Goal: Information Seeking & Learning: Learn about a topic

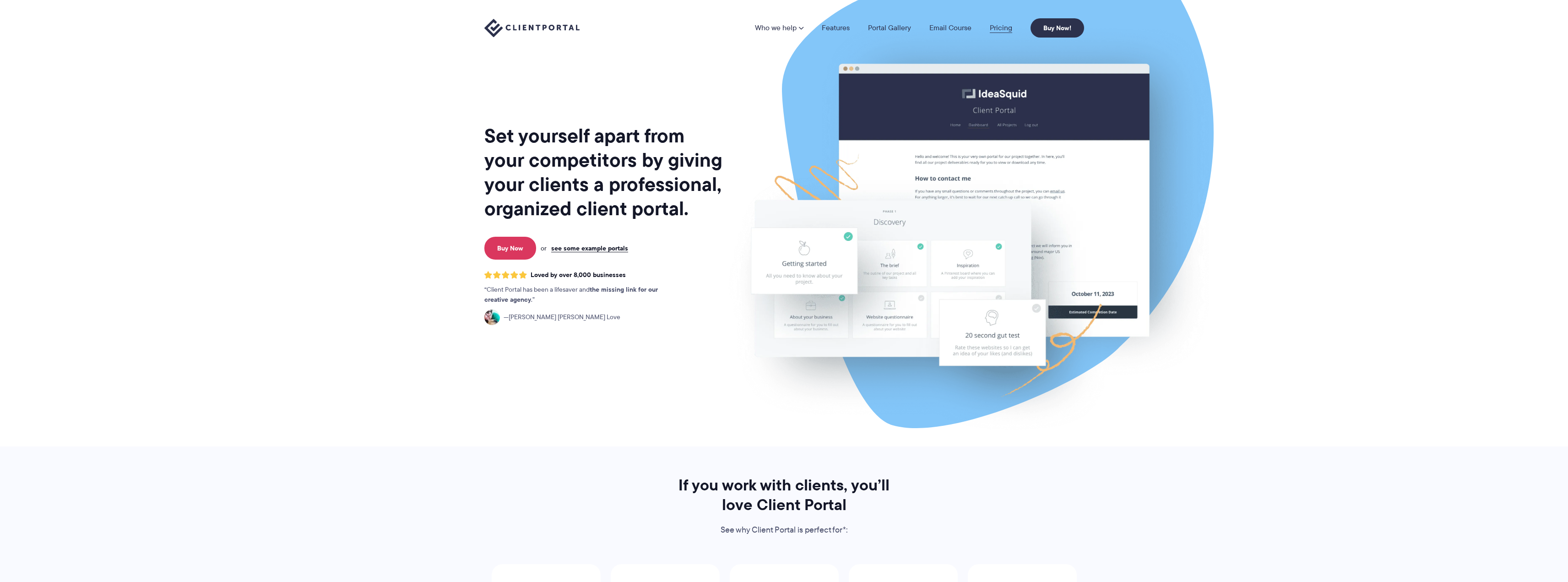
click at [1005, 26] on link "Pricing" at bounding box center [1001, 28] width 23 height 8
